Goal: Information Seeking & Learning: Learn about a topic

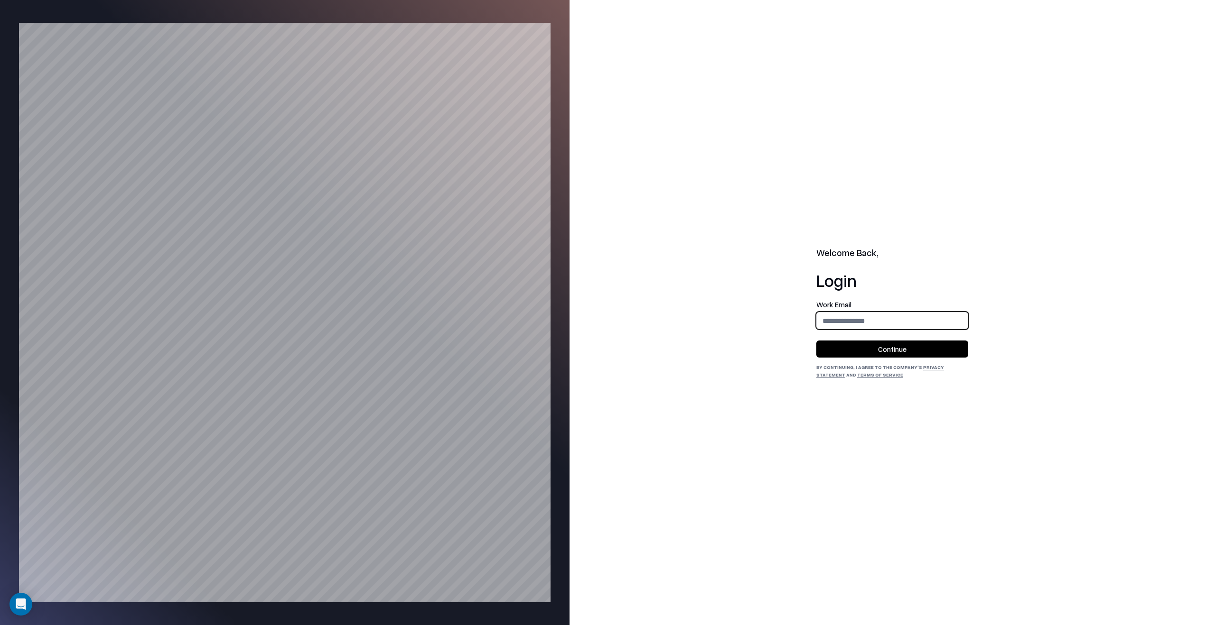
click at [875, 312] on input "email" at bounding box center [892, 321] width 151 height 18
type input "**********"
click at [886, 358] on div "**********" at bounding box center [892, 339] width 152 height 77
click at [886, 347] on button "Continue" at bounding box center [892, 349] width 152 height 17
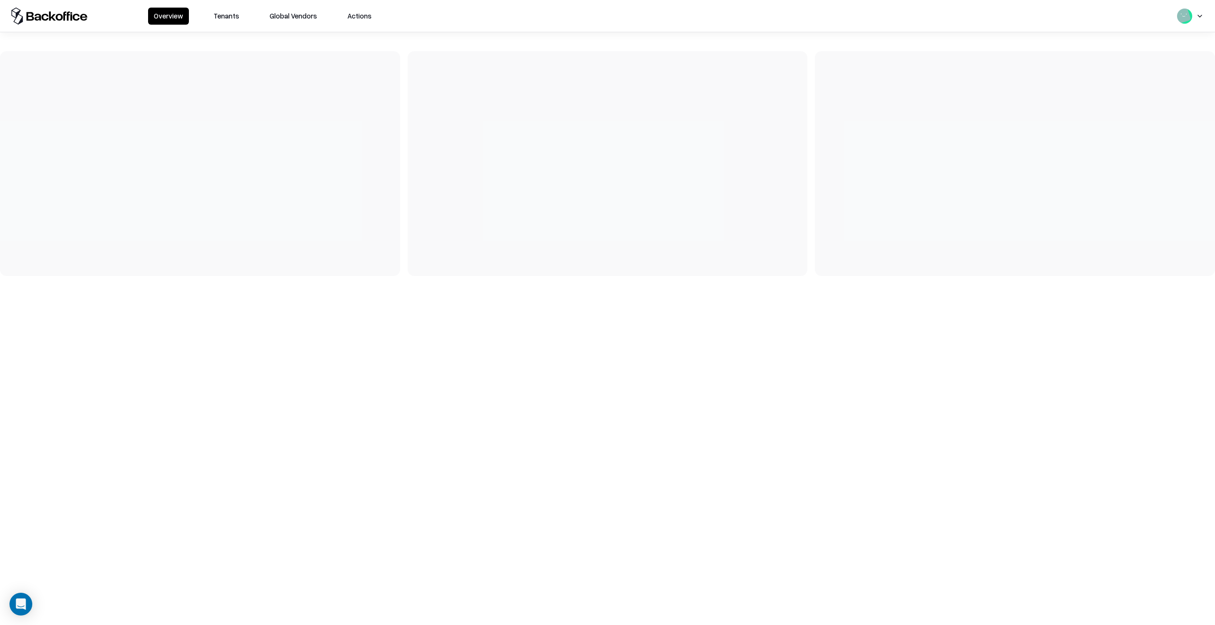
click at [224, 21] on button "Tenants" at bounding box center [226, 16] width 37 height 17
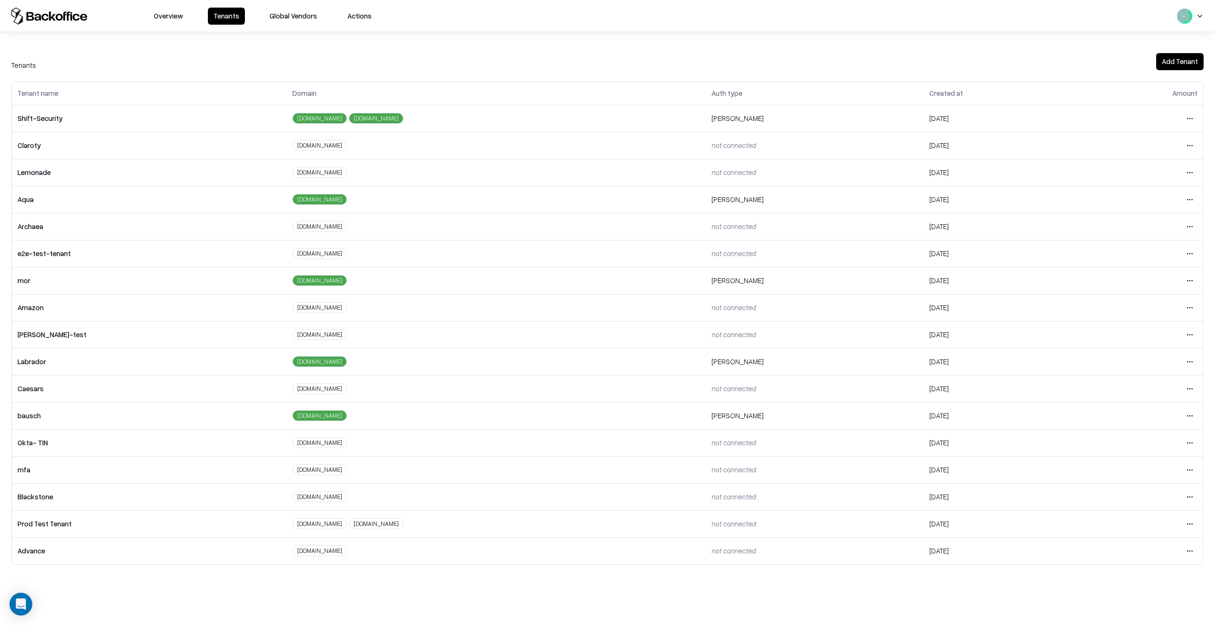
click at [1166, 402] on td "Open menu" at bounding box center [1140, 415] width 125 height 27
click at [1187, 414] on html "Overview Tenants Global Vendors Actions Tenants Add Tenant Tenant name Domain A…" at bounding box center [607, 312] width 1215 height 625
click at [1150, 496] on div "Login to tenant" at bounding box center [1150, 495] width 103 height 19
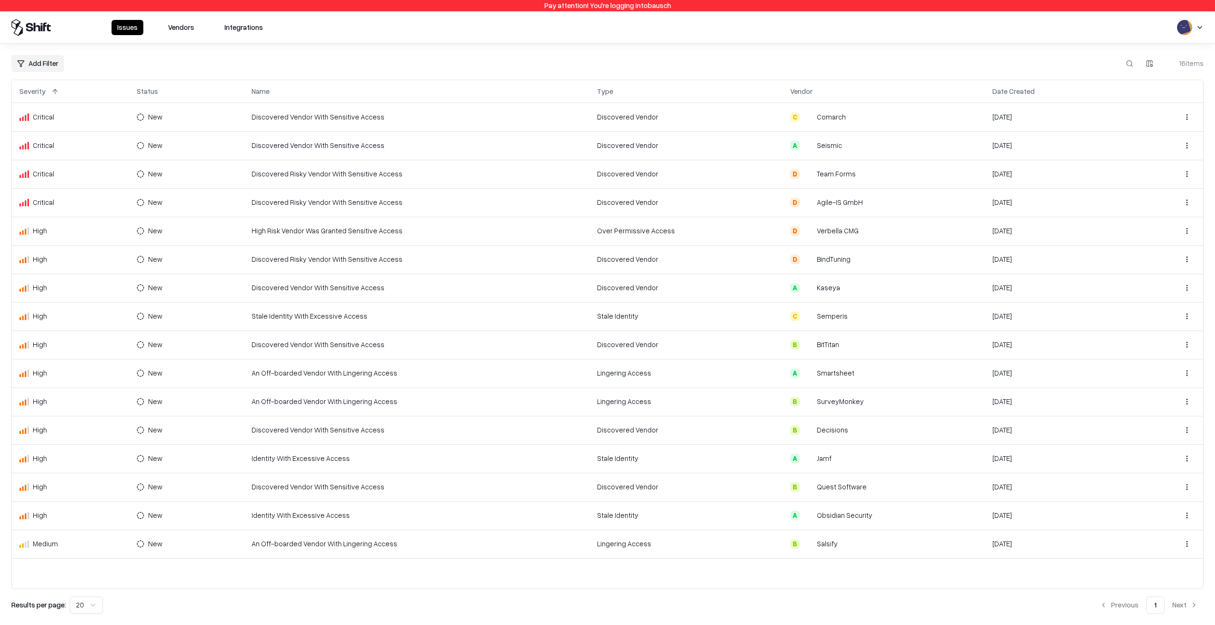
click at [176, 29] on button "Vendors" at bounding box center [180, 27] width 37 height 15
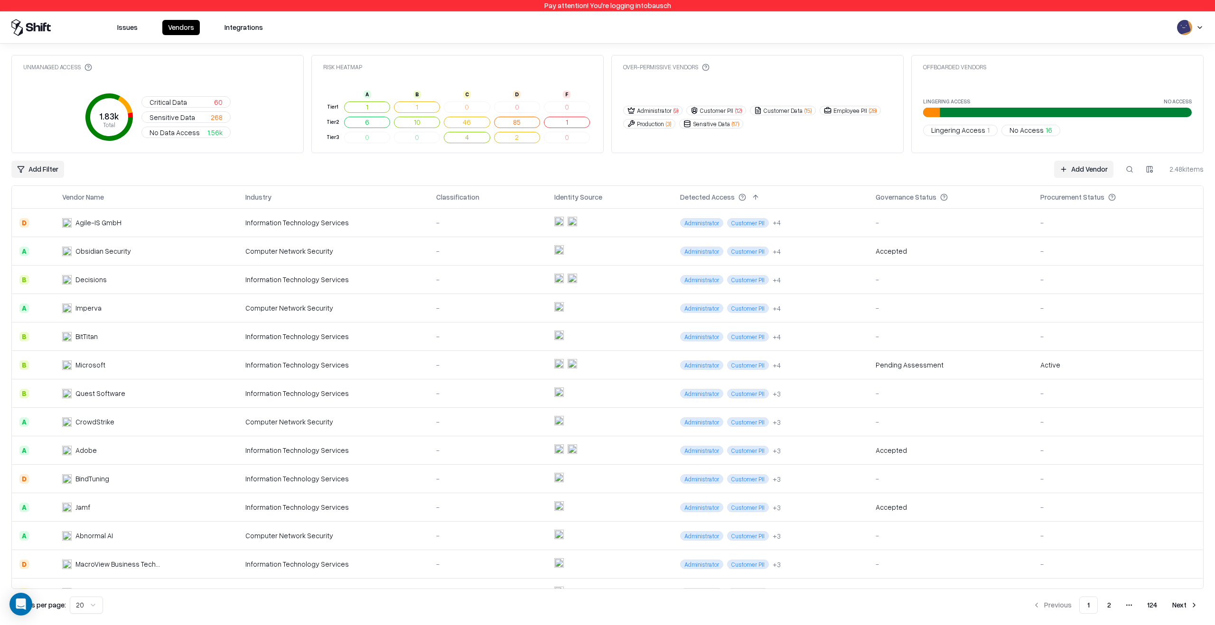
click at [1121, 171] on button at bounding box center [1129, 169] width 17 height 17
paste input "**********"
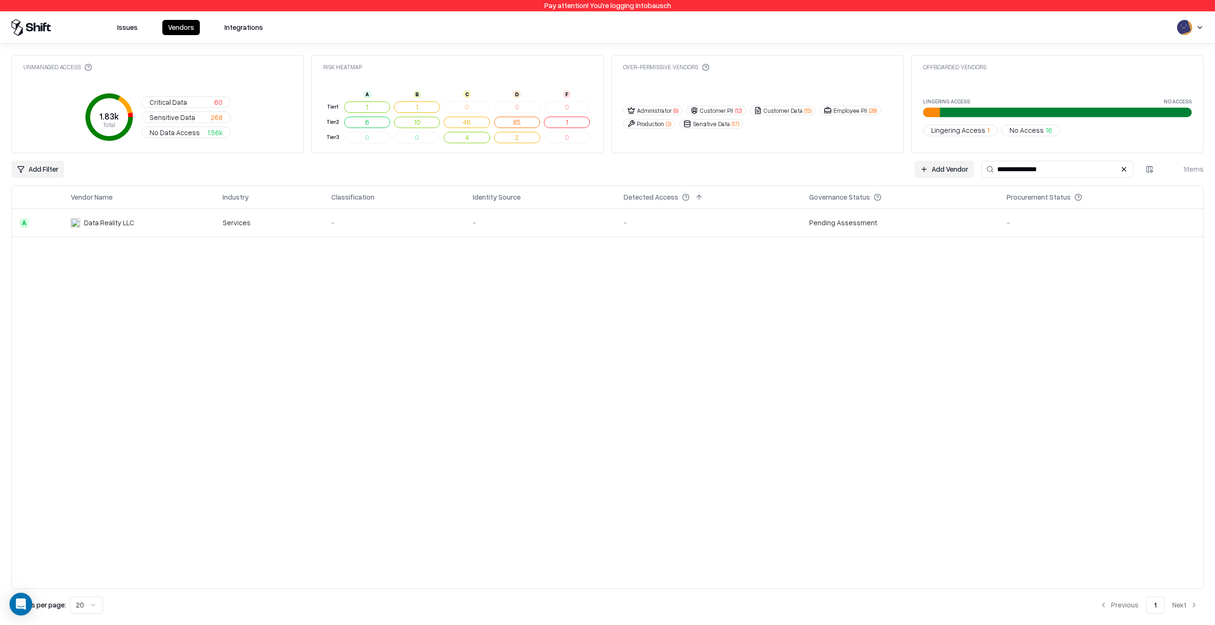
type input "**********"
click at [309, 227] on div "Services" at bounding box center [269, 223] width 93 height 10
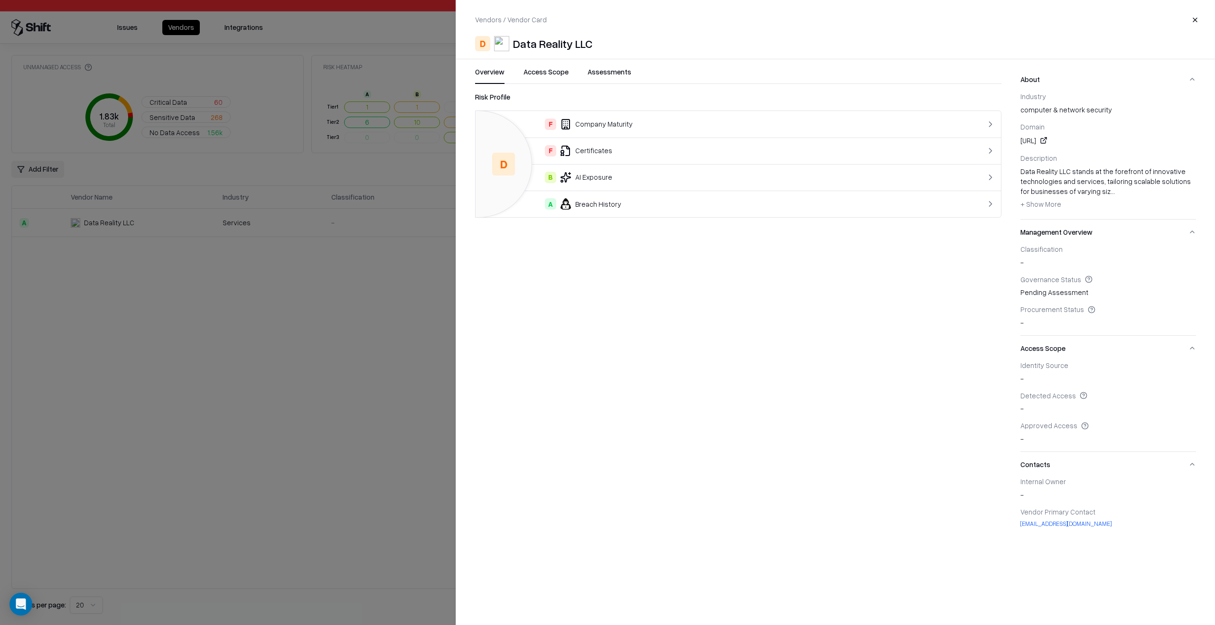
click at [372, 313] on div at bounding box center [607, 312] width 1215 height 625
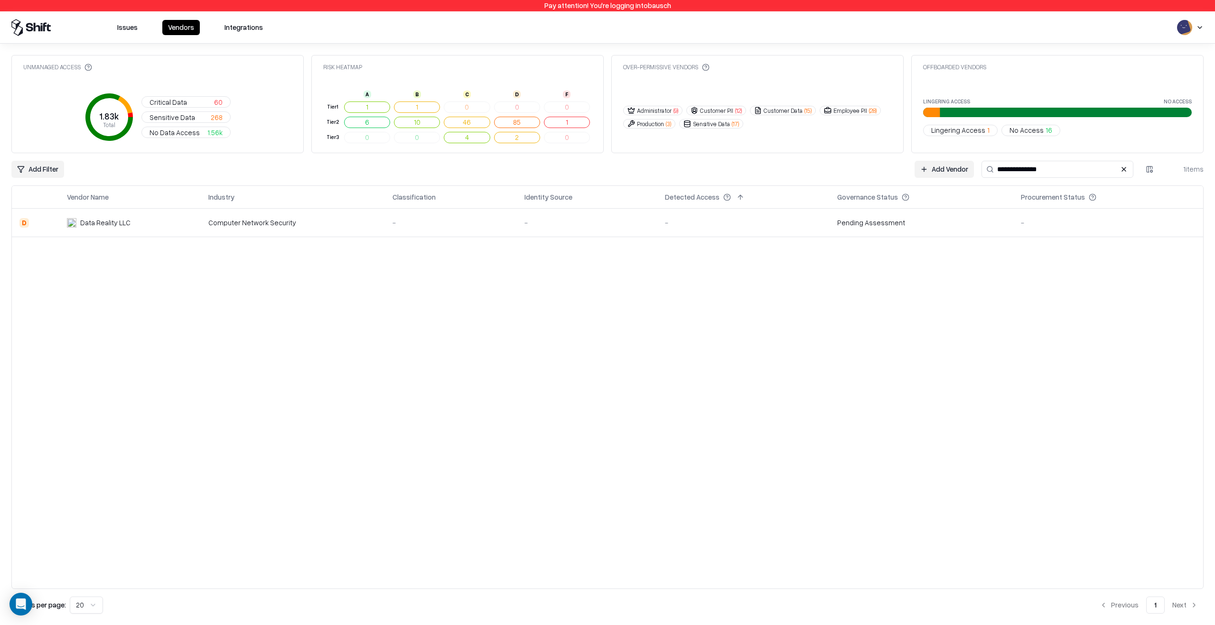
click at [340, 222] on div "Computer Network Security" at bounding box center [292, 223] width 169 height 10
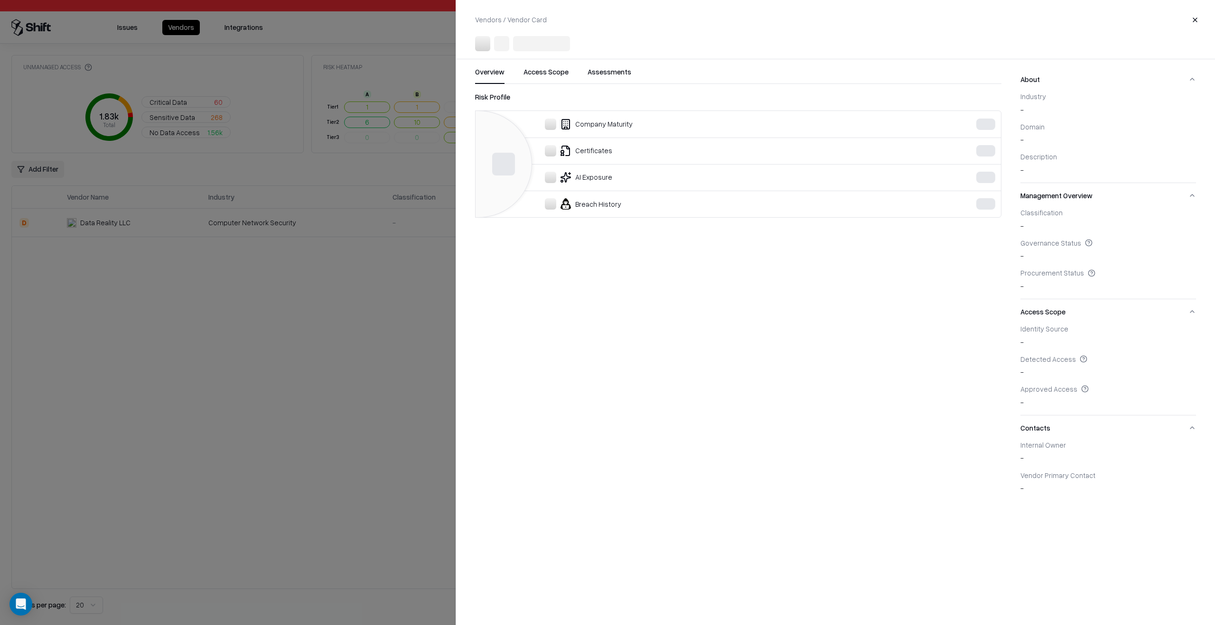
click at [352, 311] on div at bounding box center [607, 312] width 1215 height 625
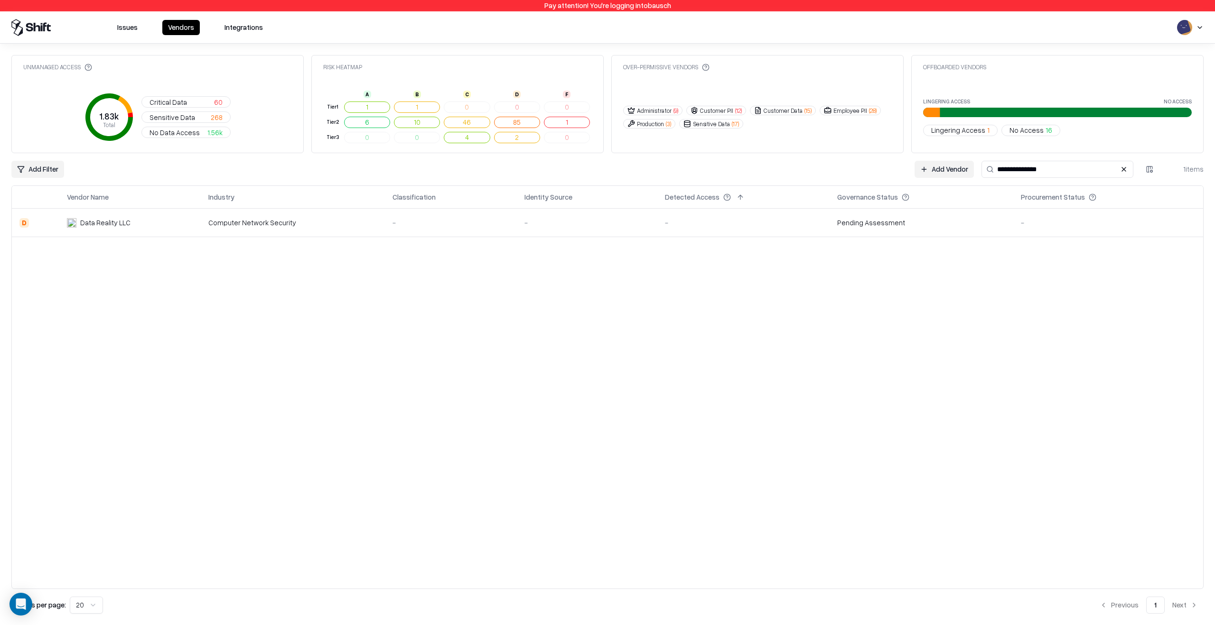
click at [339, 214] on td "Computer Network Security" at bounding box center [293, 223] width 185 height 28
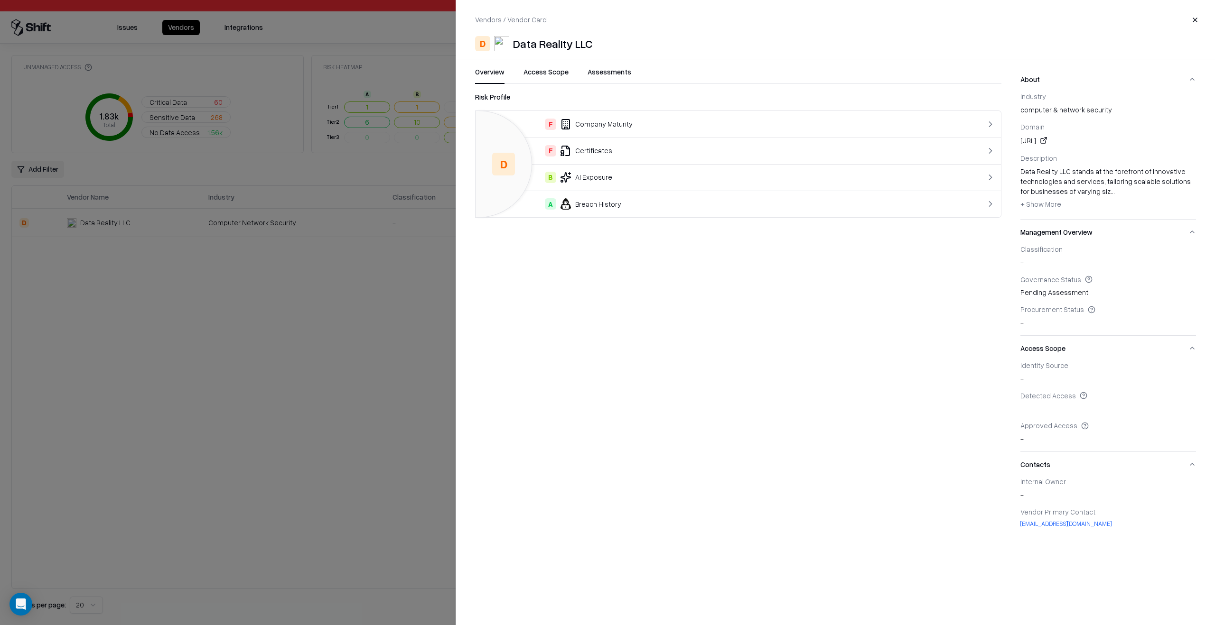
click at [244, 392] on div at bounding box center [607, 312] width 1215 height 625
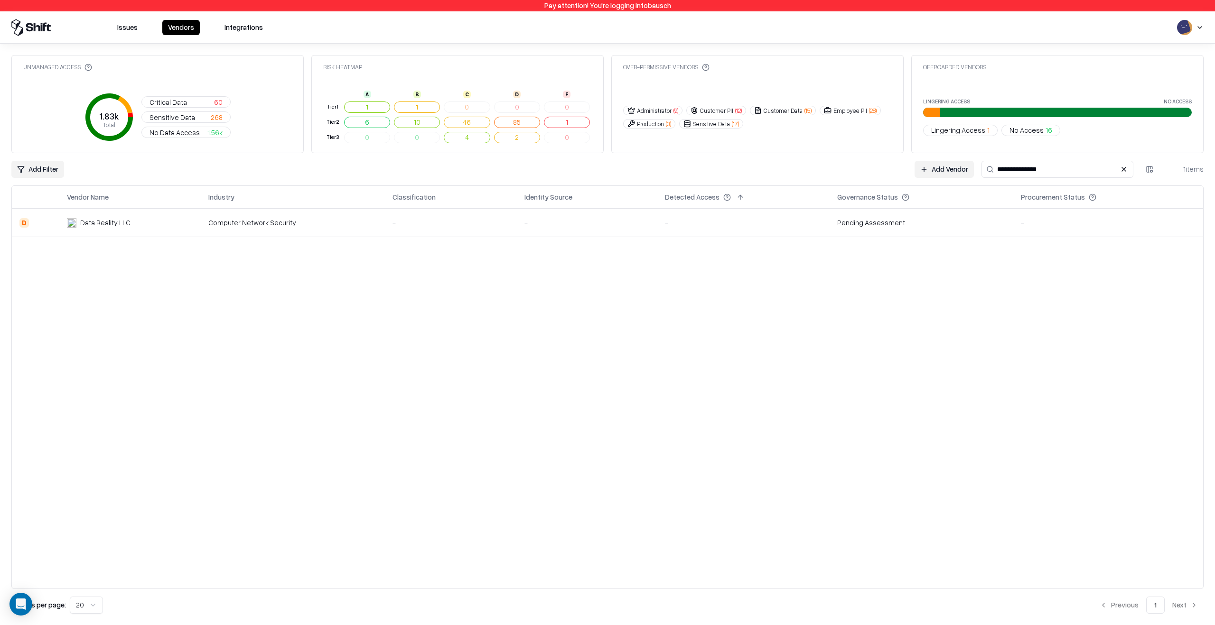
click at [1036, 174] on input "**********" at bounding box center [1057, 169] width 152 height 17
paste input "**********"
click at [913, 223] on div "-" at bounding box center [926, 223] width 166 height 10
click at [634, 225] on div "-" at bounding box center [595, 223] width 123 height 10
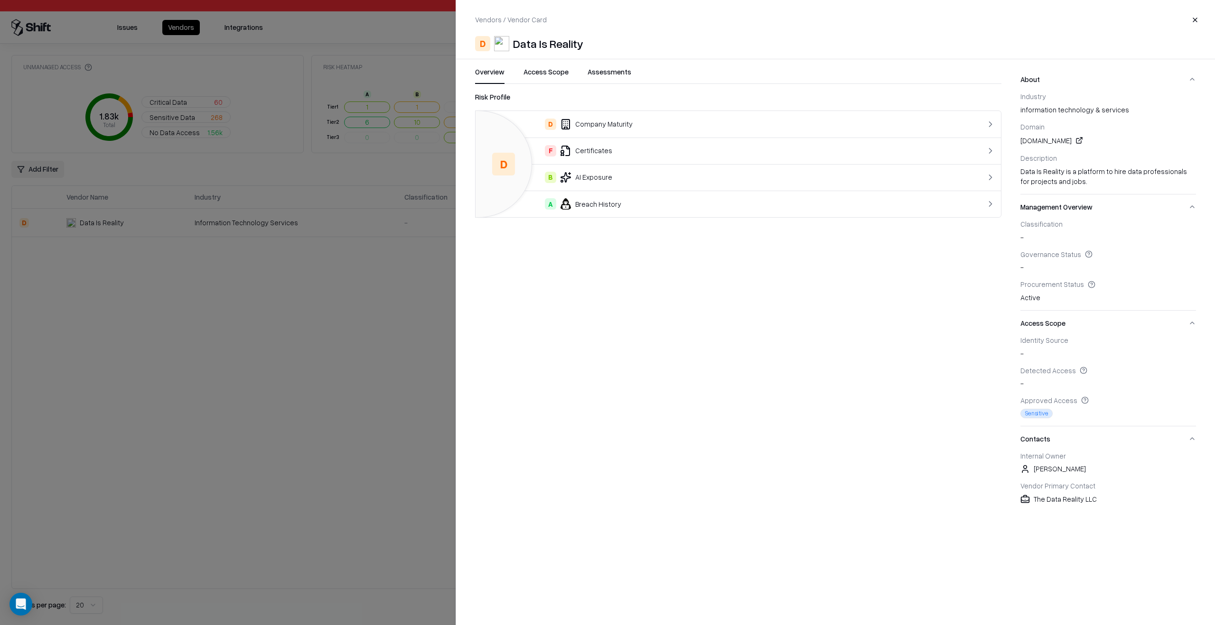
click at [684, 139] on td "F Certificates" at bounding box center [709, 151] width 466 height 27
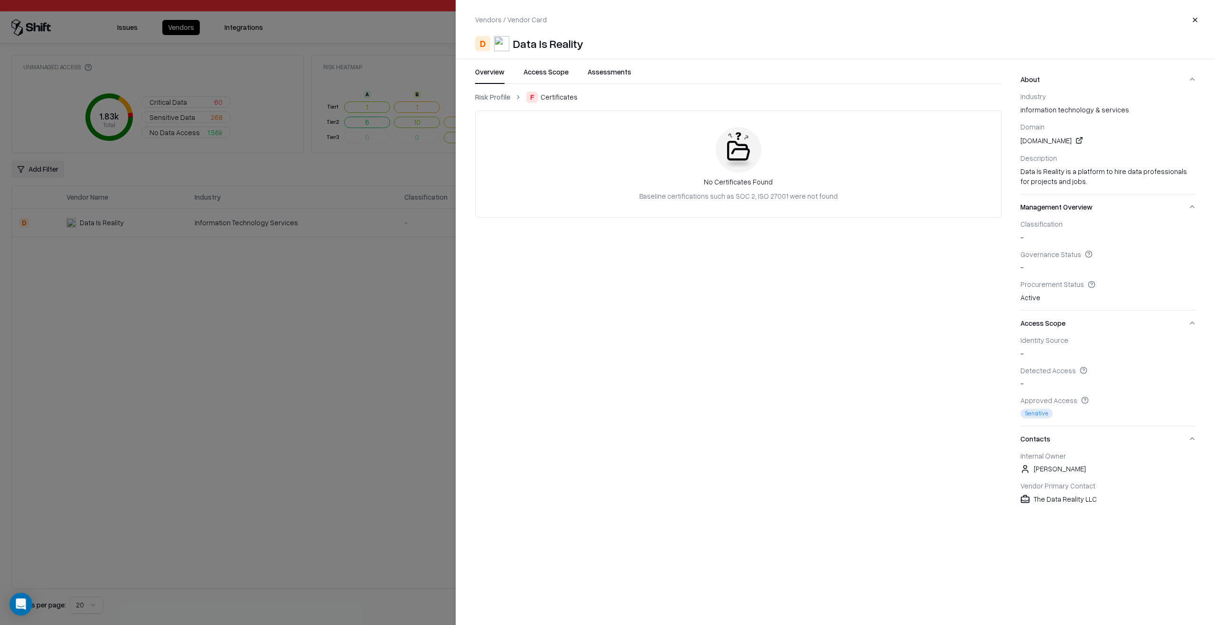
click at [391, 437] on div at bounding box center [607, 312] width 1215 height 625
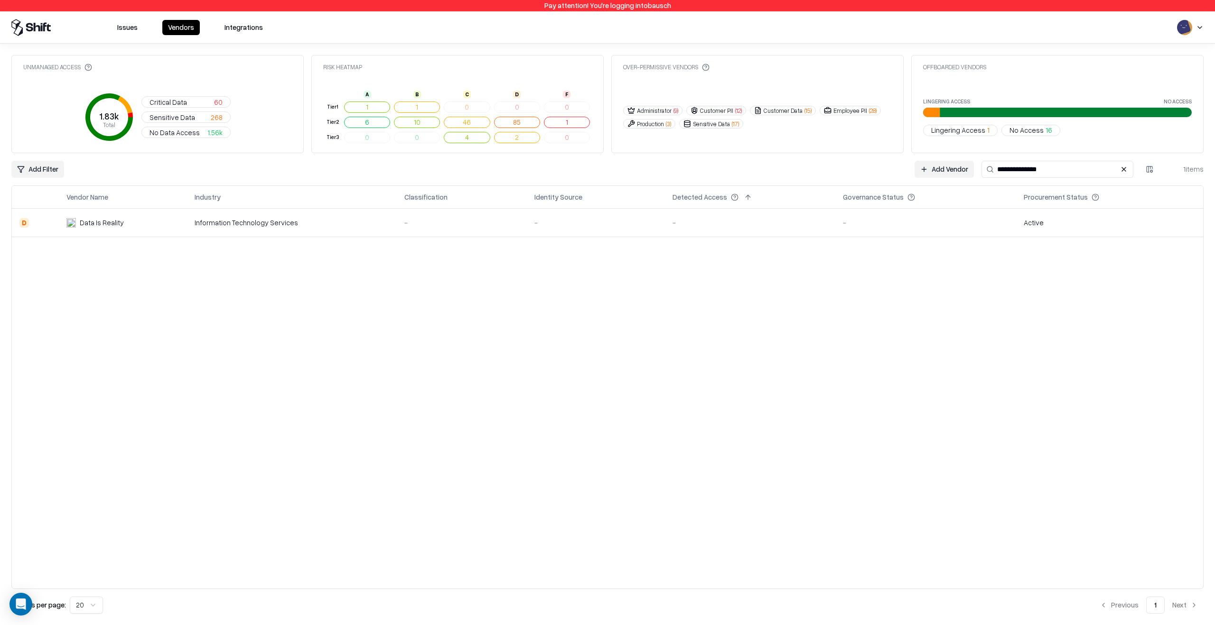
click at [628, 352] on div "Vendor Name Industry Classification Identity Source Detected Access Governance …" at bounding box center [607, 388] width 1192 height 404
click at [1014, 171] on input "**********" at bounding box center [1057, 169] width 152 height 17
type input "**********"
click at [500, 219] on div "-" at bounding box center [467, 223] width 113 height 10
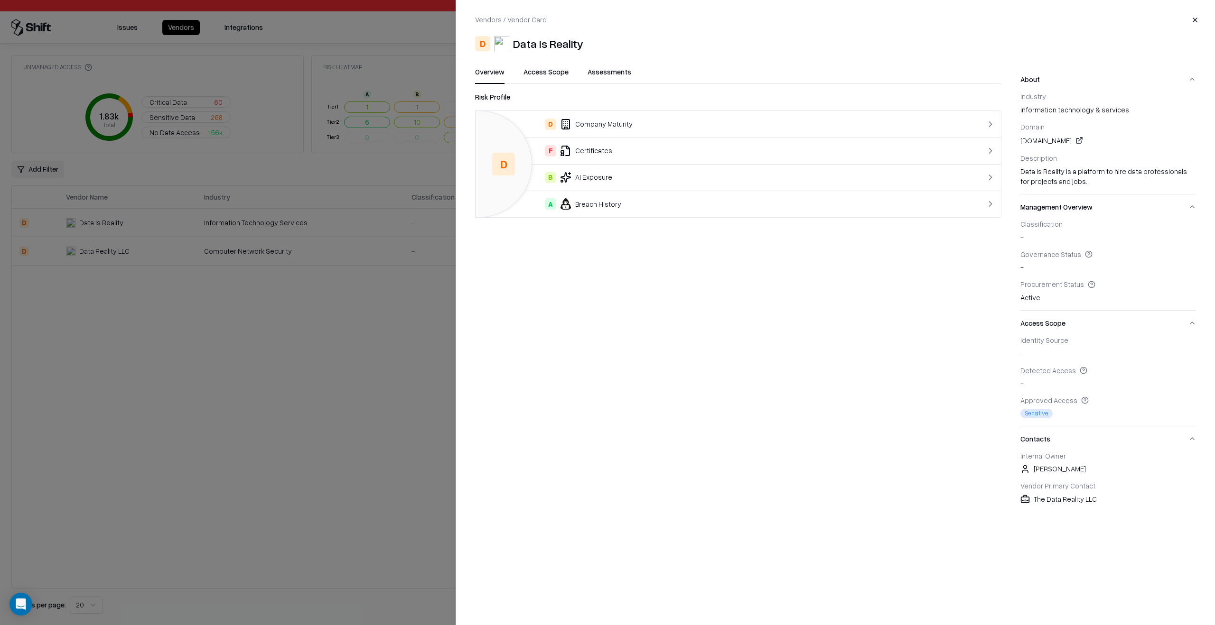
click at [558, 67] on button "Access Scope" at bounding box center [545, 75] width 45 height 17
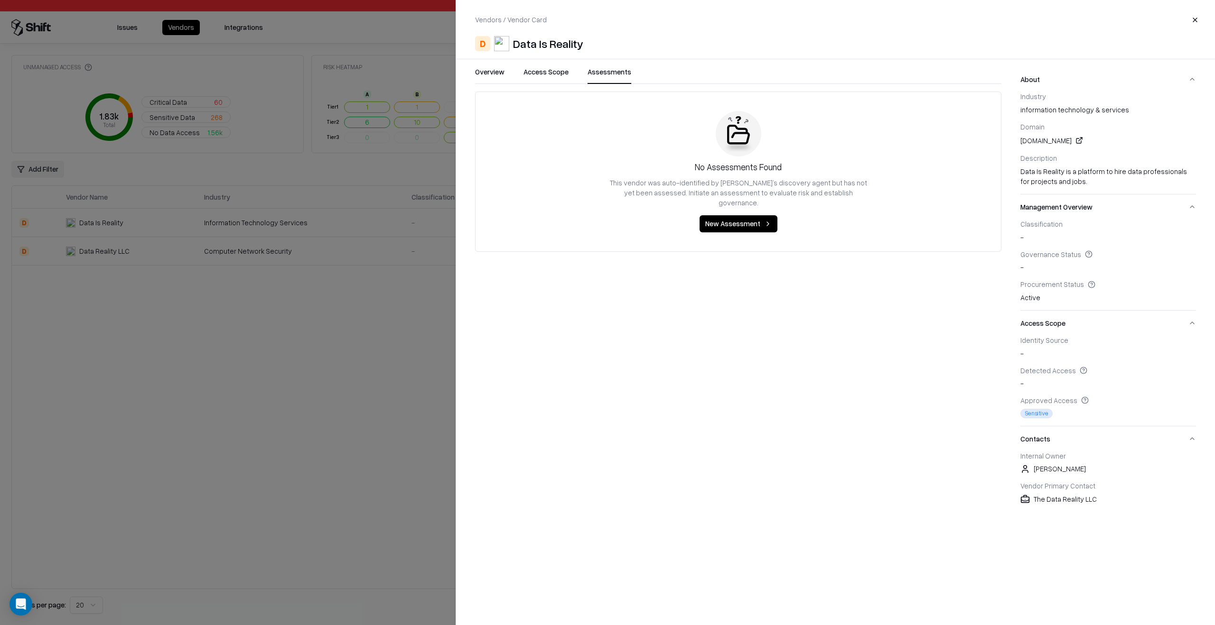
click at [587, 73] on button "Assessments" at bounding box center [609, 75] width 44 height 17
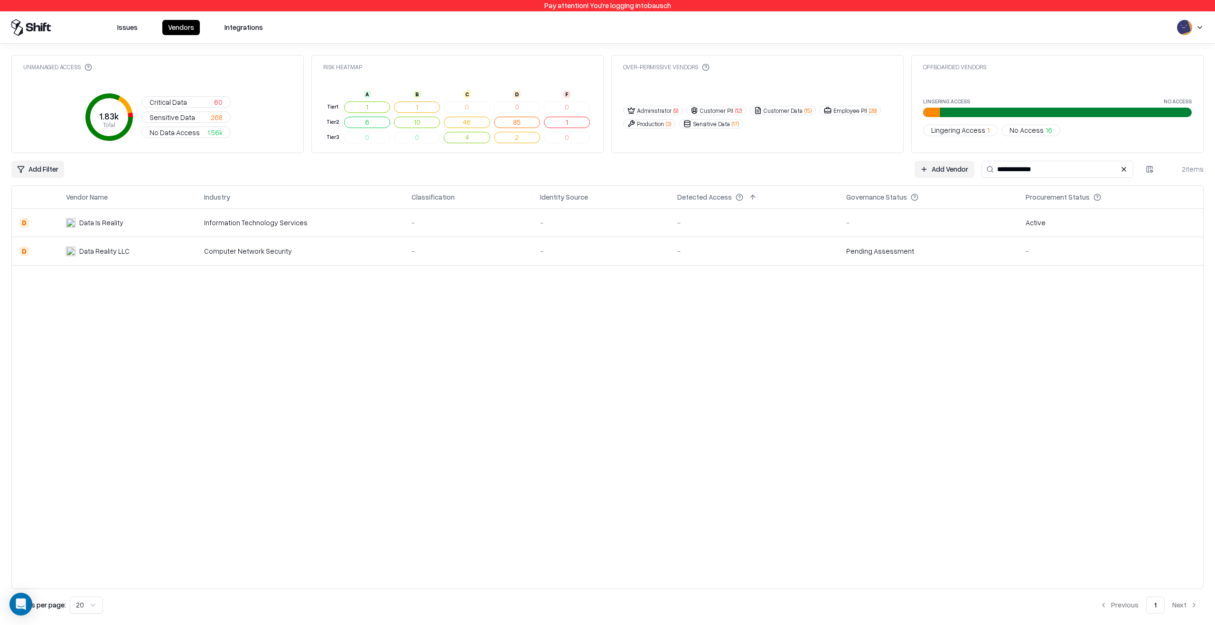
click at [506, 258] on td "-" at bounding box center [468, 251] width 129 height 28
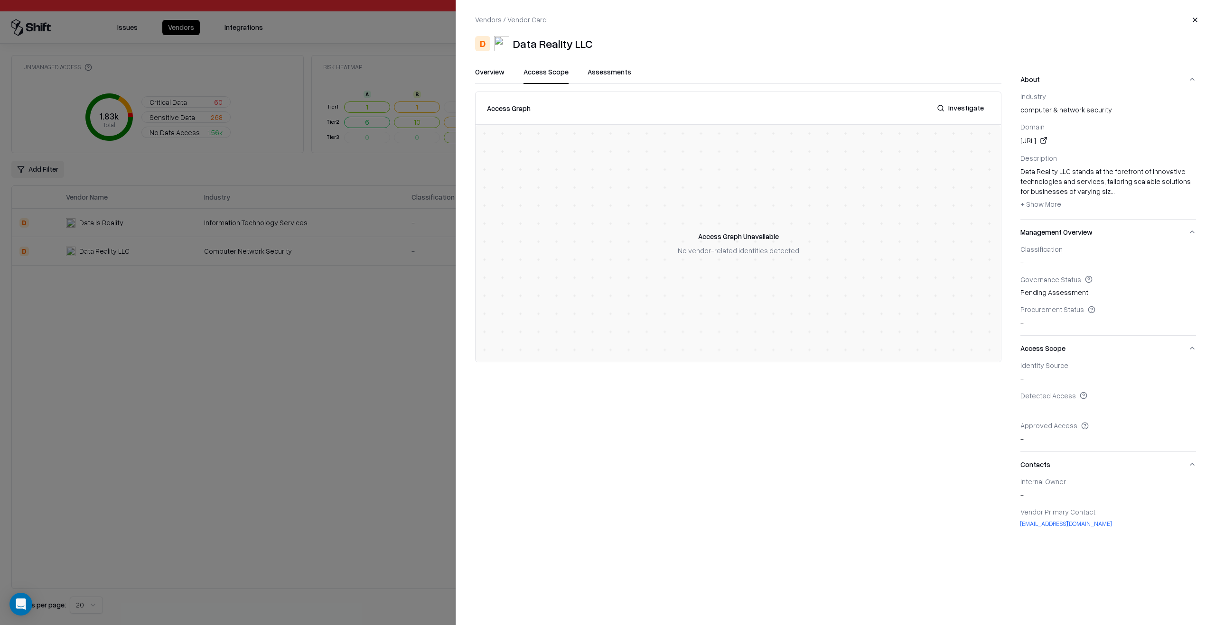
click at [552, 79] on button "Access Scope" at bounding box center [545, 75] width 45 height 17
click at [605, 78] on button "Assessments" at bounding box center [609, 75] width 44 height 17
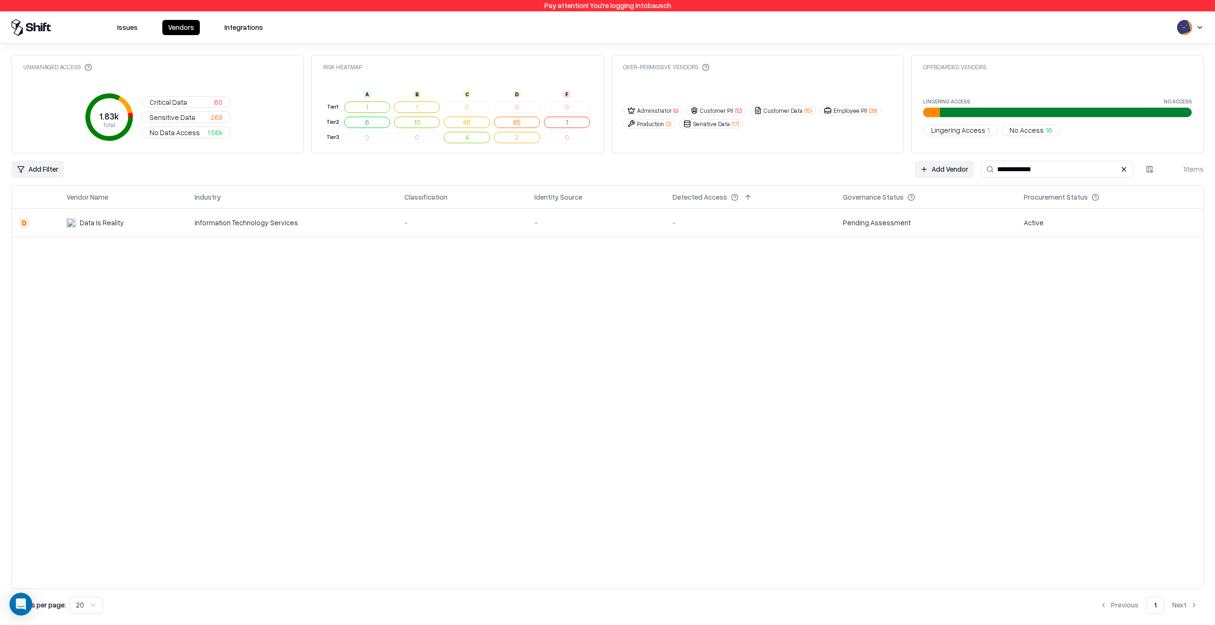
click at [858, 231] on td "Pending Assessment" at bounding box center [925, 223] width 181 height 28
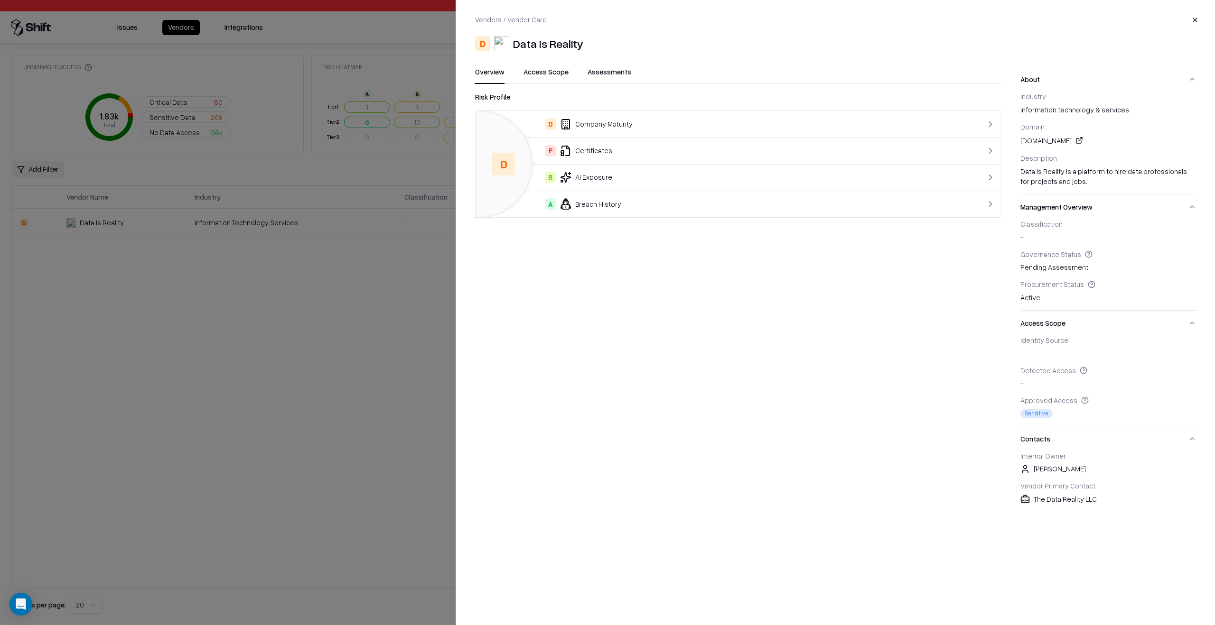
click at [1193, 438] on button "Contacts" at bounding box center [1108, 439] width 176 height 25
click at [1185, 440] on button "Contacts" at bounding box center [1108, 439] width 176 height 25
click at [1028, 476] on div "Internal Owner Jhon Guzarem Vendor Primary Contact The Data Reality LLC" at bounding box center [1108, 482] width 176 height 60
click at [611, 75] on button "Assessments" at bounding box center [609, 75] width 44 height 17
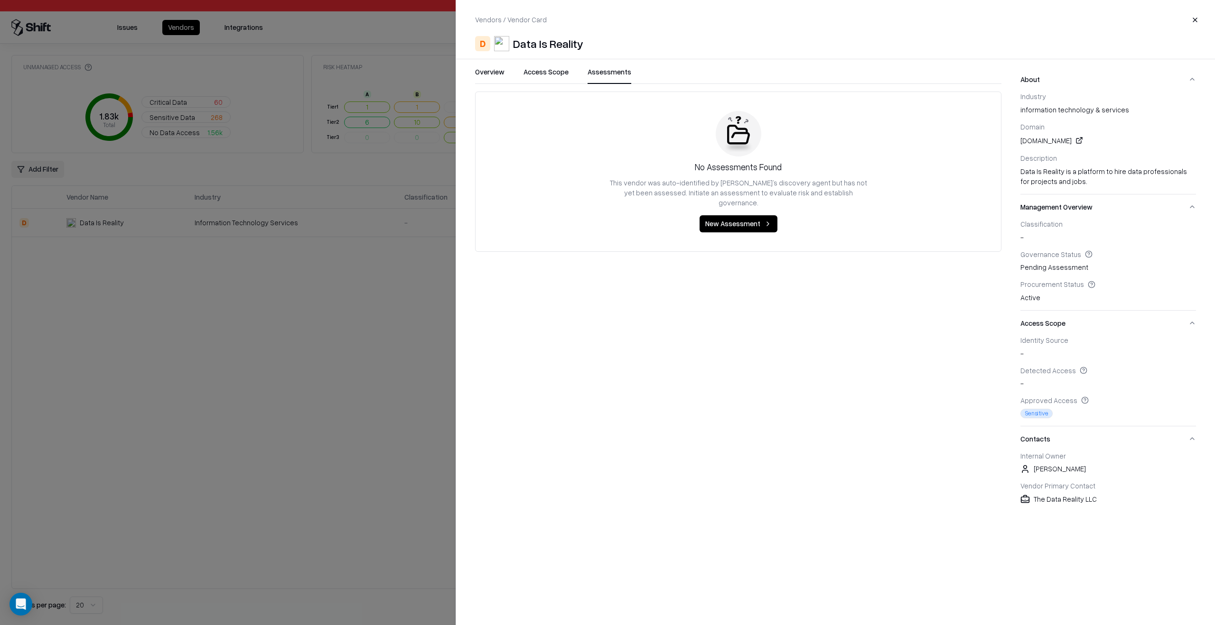
click at [559, 77] on button "Access Scope" at bounding box center [545, 75] width 45 height 17
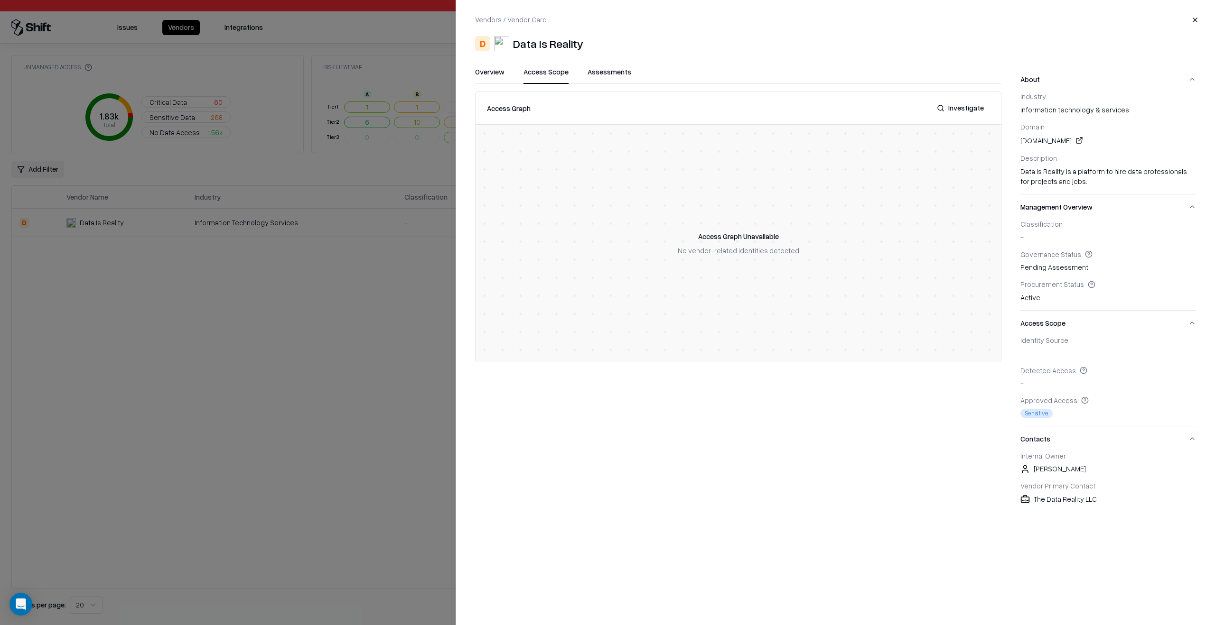
click at [510, 80] on div "Overview Access Scope Assessments" at bounding box center [738, 75] width 526 height 17
click at [485, 80] on button "Overview" at bounding box center [489, 75] width 29 height 17
click at [357, 334] on div at bounding box center [607, 312] width 1215 height 625
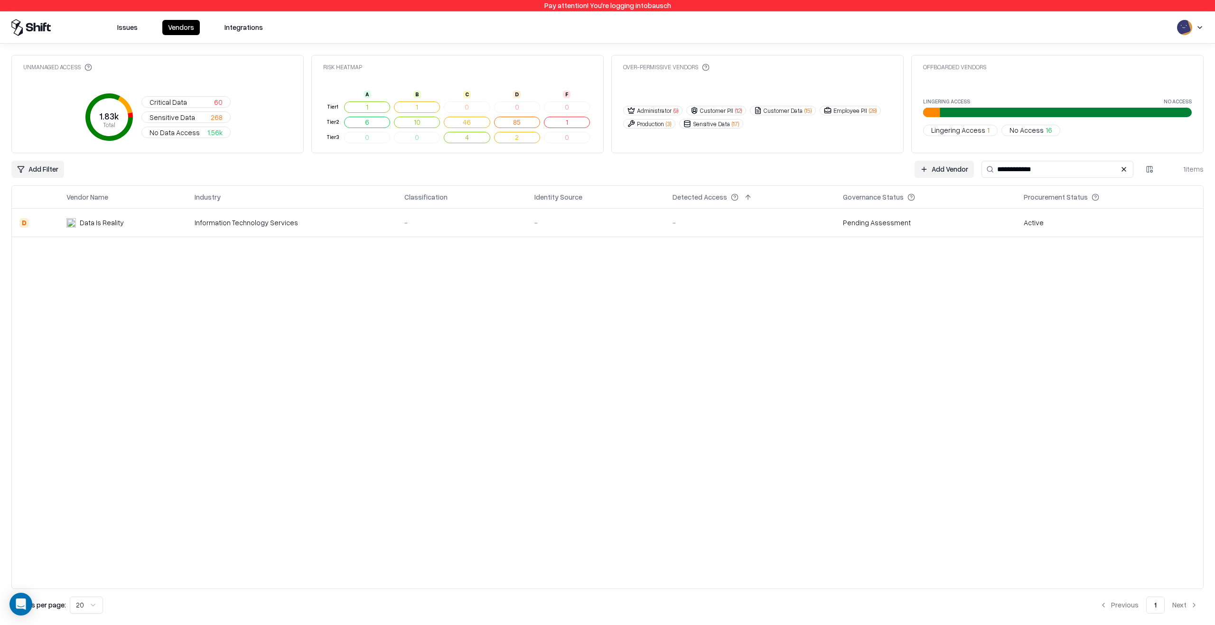
click at [817, 288] on div "Vendor Name Industry Classification Identity Source Detected Access Governance …" at bounding box center [607, 388] width 1192 height 404
click at [699, 287] on div "Vendor Name Industry Classification Identity Source Detected Access Governance …" at bounding box center [607, 388] width 1192 height 404
